Goal: Transaction & Acquisition: Purchase product/service

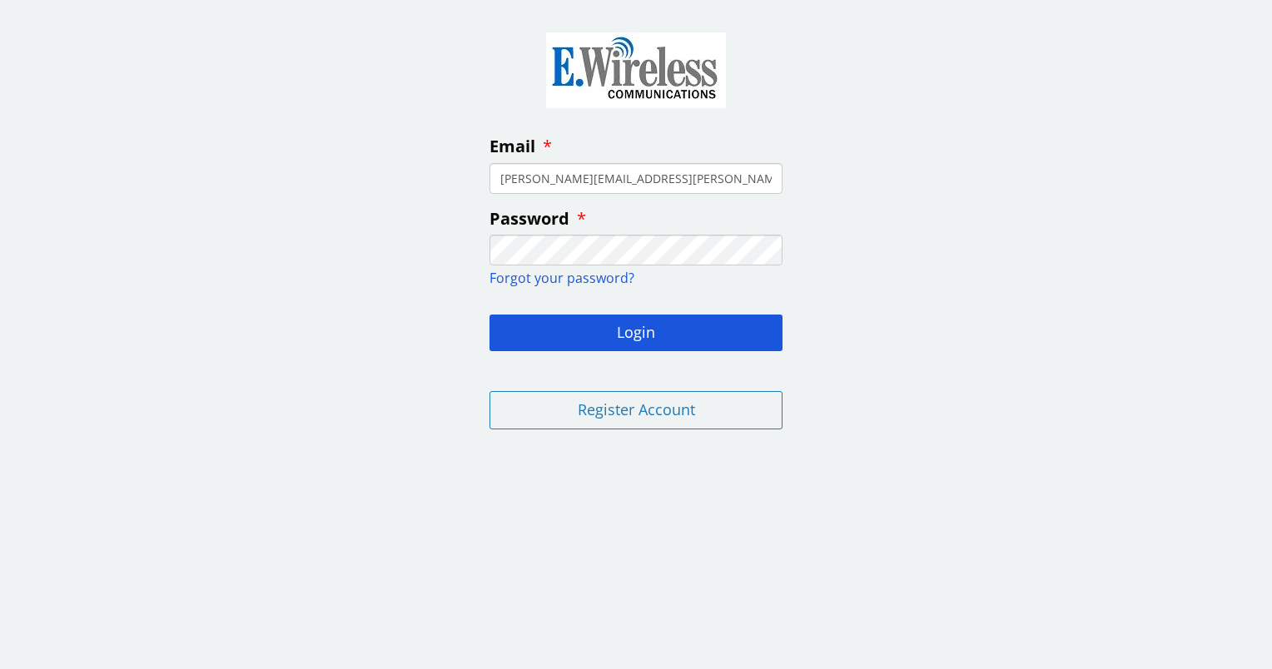
type input "[PERSON_NAME][EMAIL_ADDRESS][PERSON_NAME][PERSON_NAME][DOMAIN_NAME]"
click at [1108, 143] on div "Email [PERSON_NAME][EMAIL_ADDRESS][PERSON_NAME][PERSON_NAME][DOMAIN_NAME] Passw…" at bounding box center [636, 227] width 1272 height 430
click at [1044, 123] on div "Email [PERSON_NAME][EMAIL_ADDRESS][PERSON_NAME][PERSON_NAME][DOMAIN_NAME] Passw…" at bounding box center [636, 227] width 1272 height 430
click at [564, 335] on button "Login" at bounding box center [635, 333] width 293 height 37
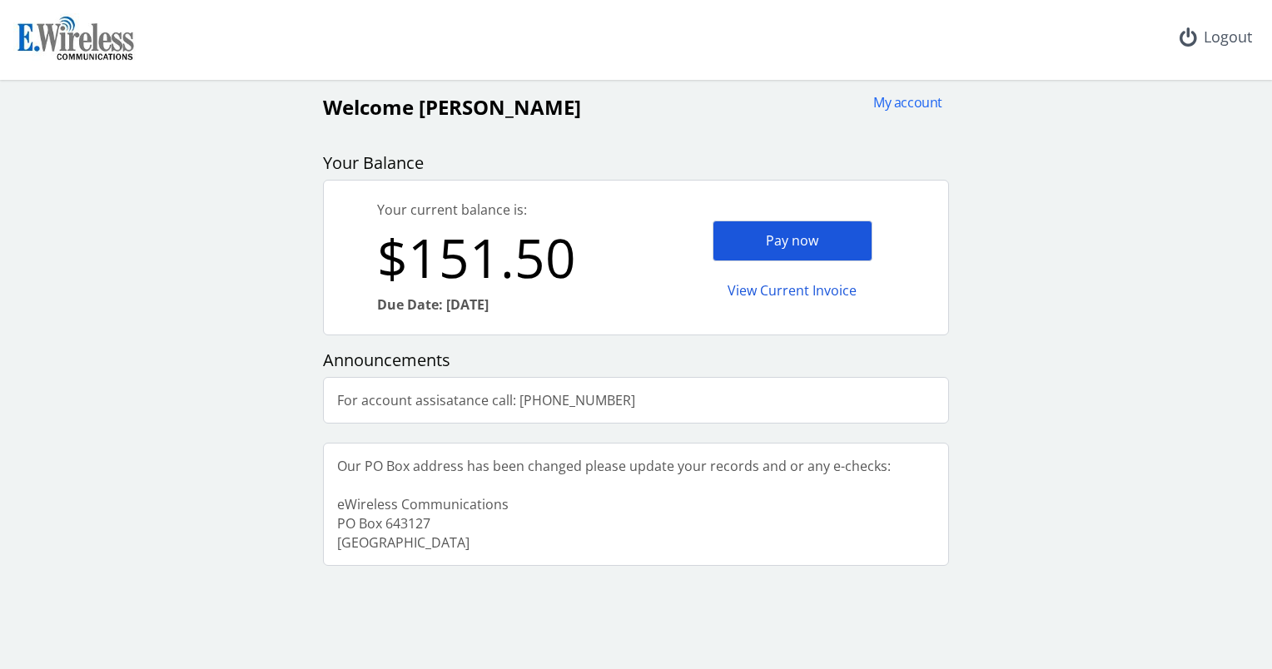
click at [783, 251] on div "Pay now" at bounding box center [792, 241] width 160 height 41
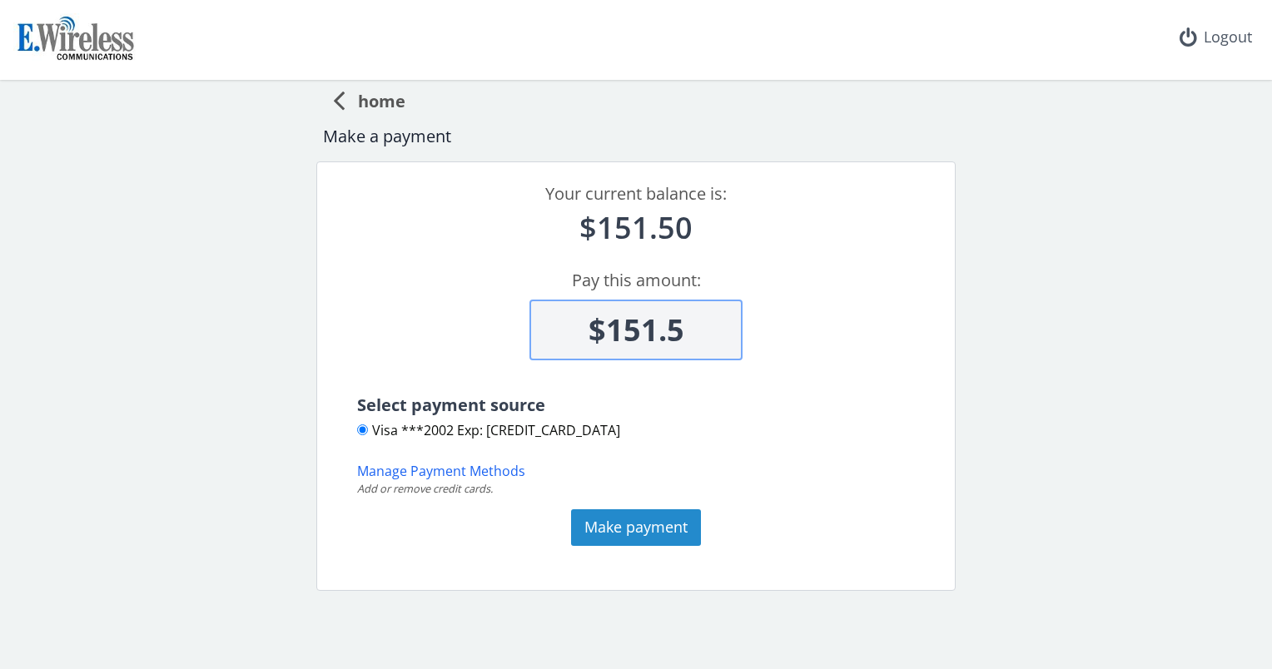
click at [624, 528] on button "Make payment" at bounding box center [636, 527] width 130 height 37
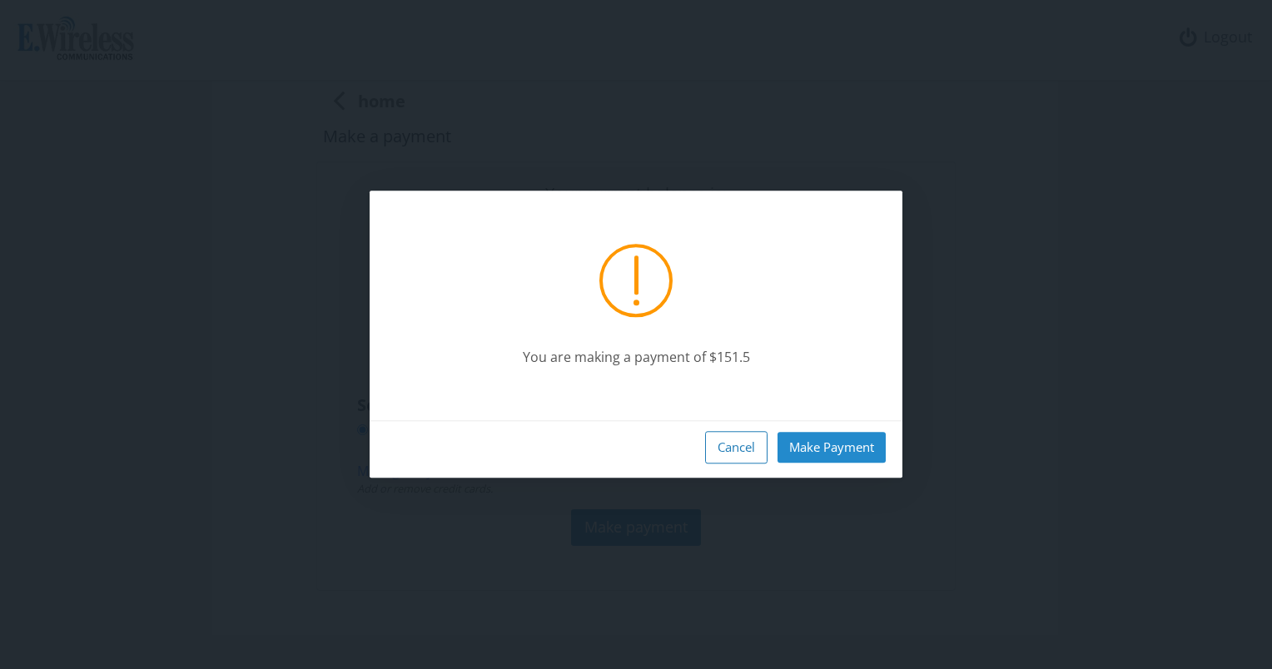
click at [852, 449] on button "Make Payment" at bounding box center [831, 447] width 108 height 31
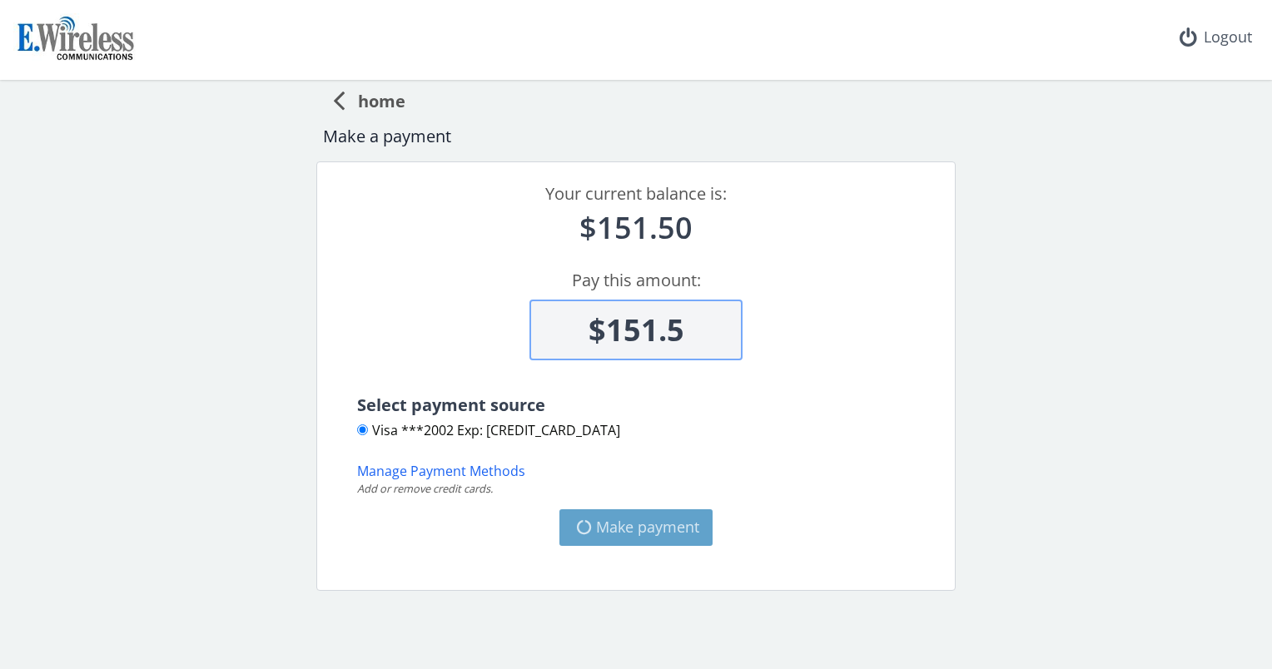
type input "$0"
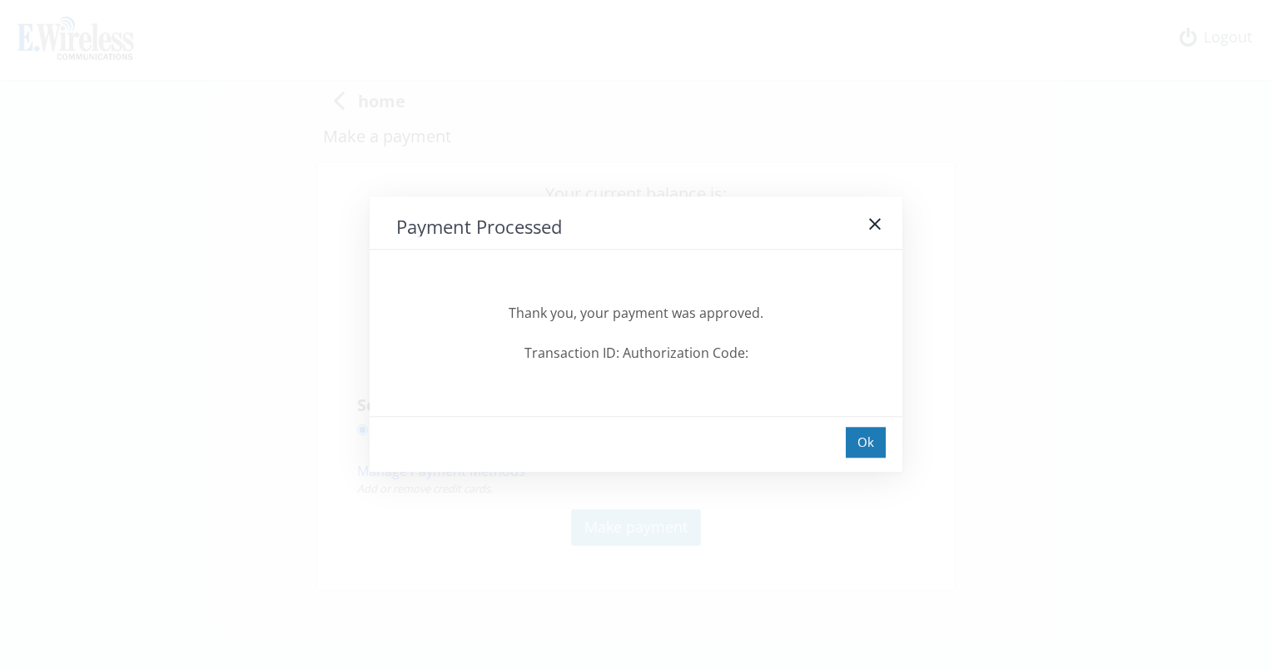
drag, startPoint x: 849, startPoint y: 448, endPoint x: 755, endPoint y: 400, distance: 105.3
click at [755, 400] on div "Thank you, your payment was approved. Transaction ID: Authorization Code:" at bounding box center [636, 333] width 533 height 166
click at [863, 447] on div "Ok" at bounding box center [866, 442] width 40 height 31
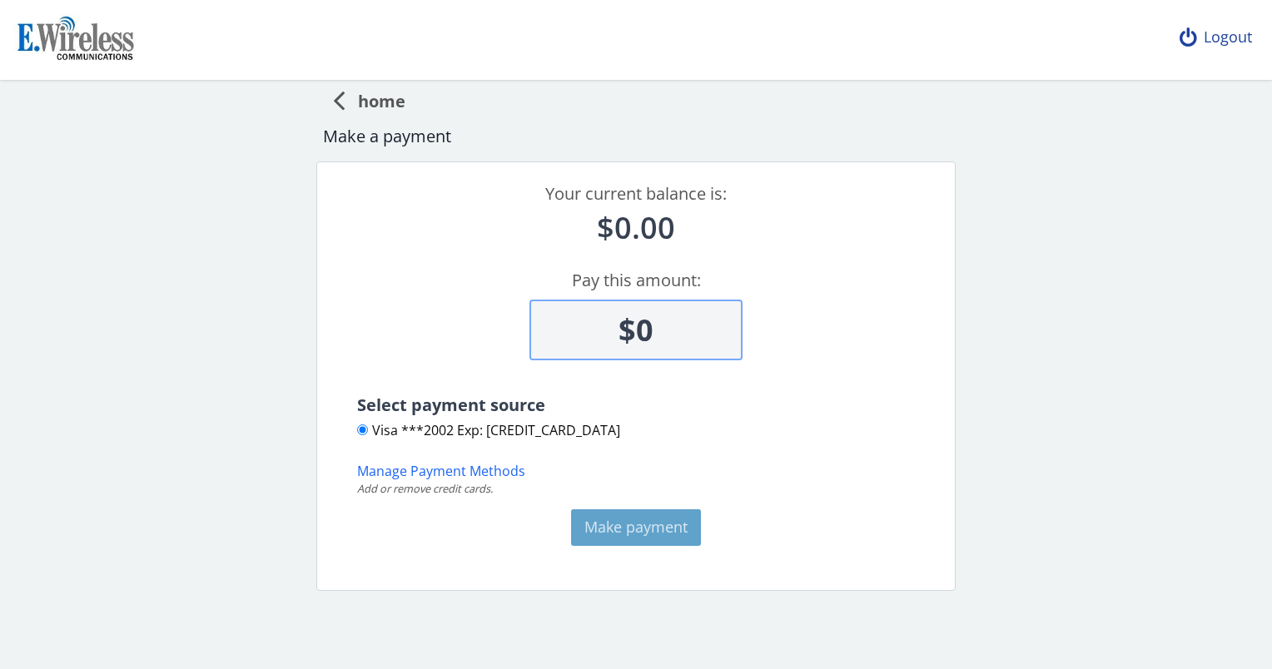
click at [1225, 39] on div "Logout" at bounding box center [1215, 37] width 99 height 75
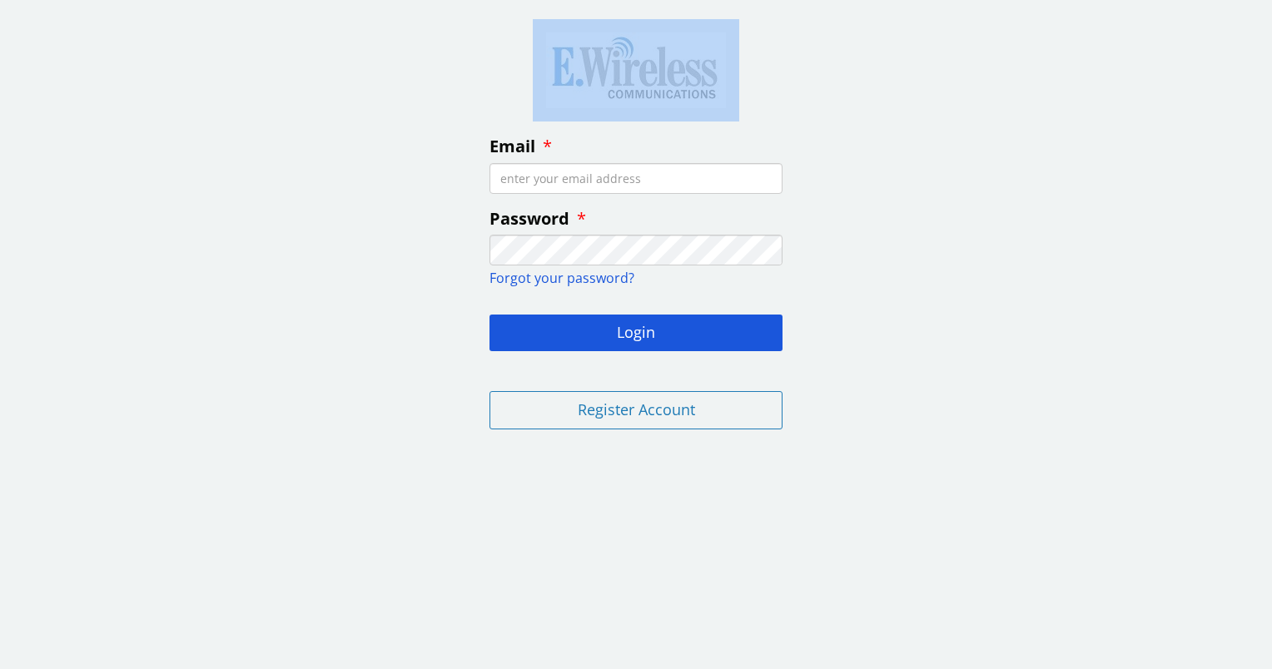
click at [793, 57] on fieldset "Email Password Forgot your password? Login Register Account" at bounding box center [636, 227] width 320 height 430
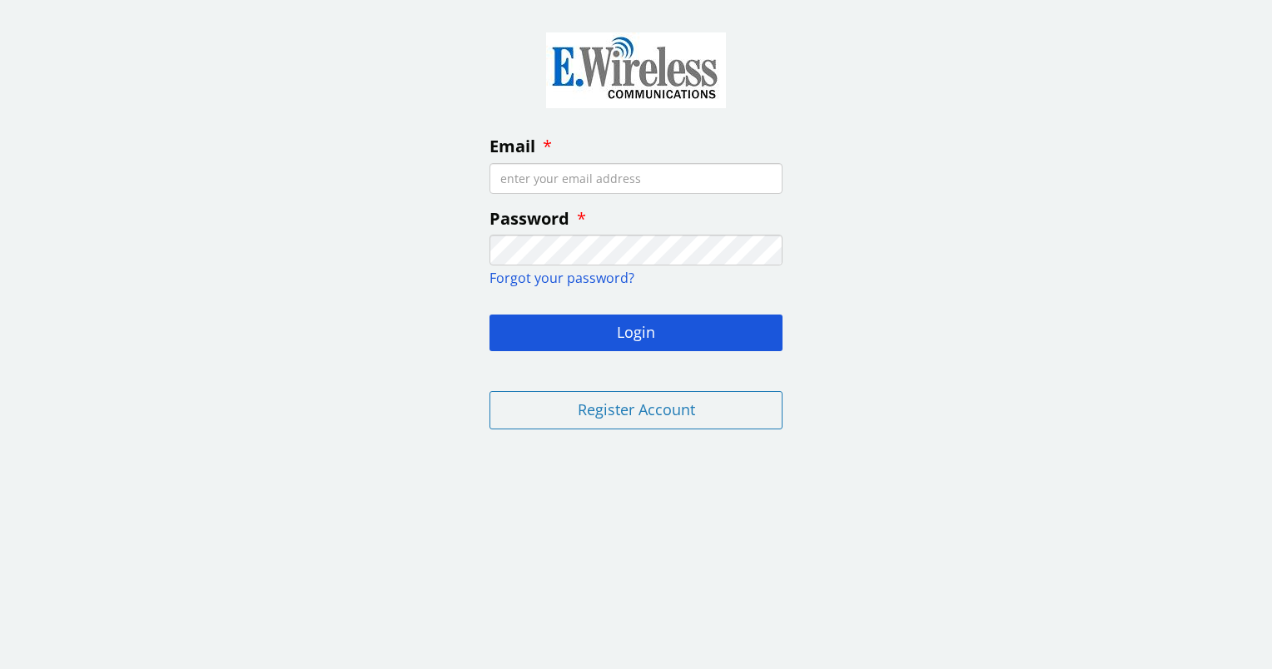
click at [793, 57] on fieldset "Email Password Forgot your password? Login Register Account" at bounding box center [636, 227] width 320 height 430
